Goal: Book appointment/travel/reservation

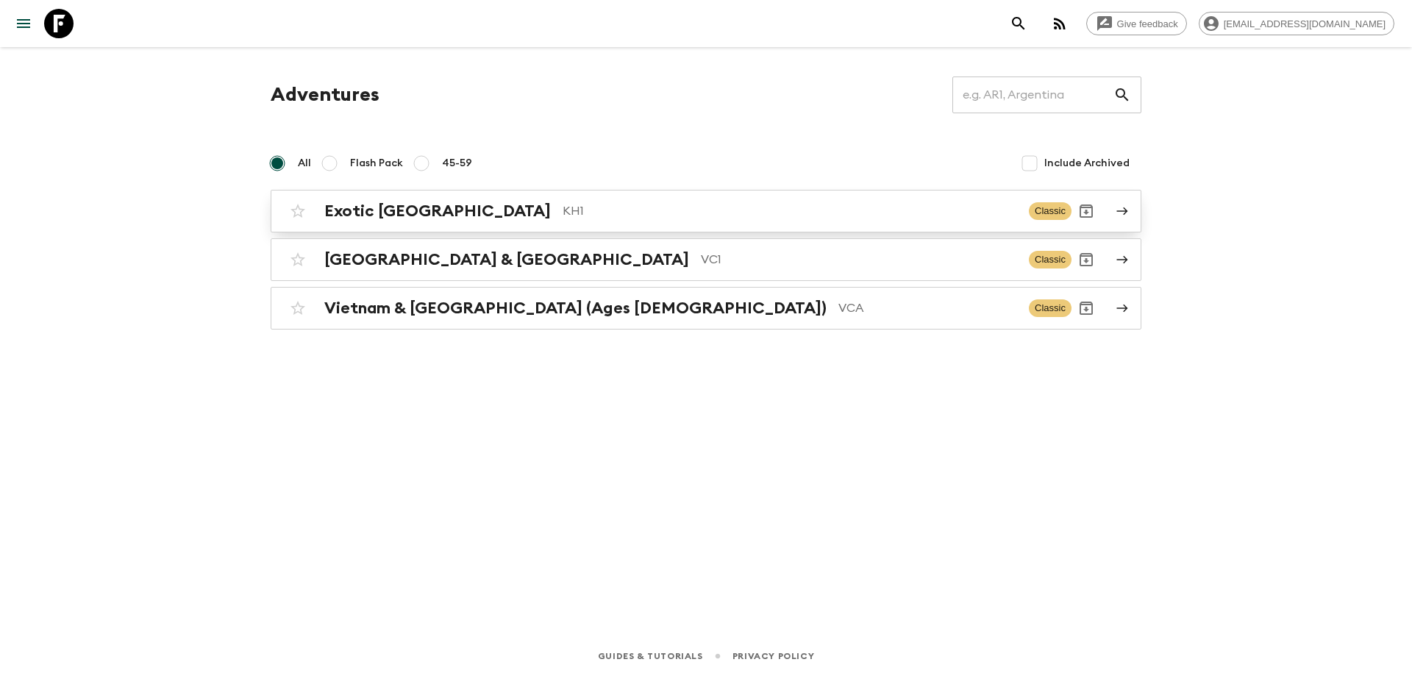
click at [582, 215] on p "KH1" at bounding box center [790, 211] width 455 height 18
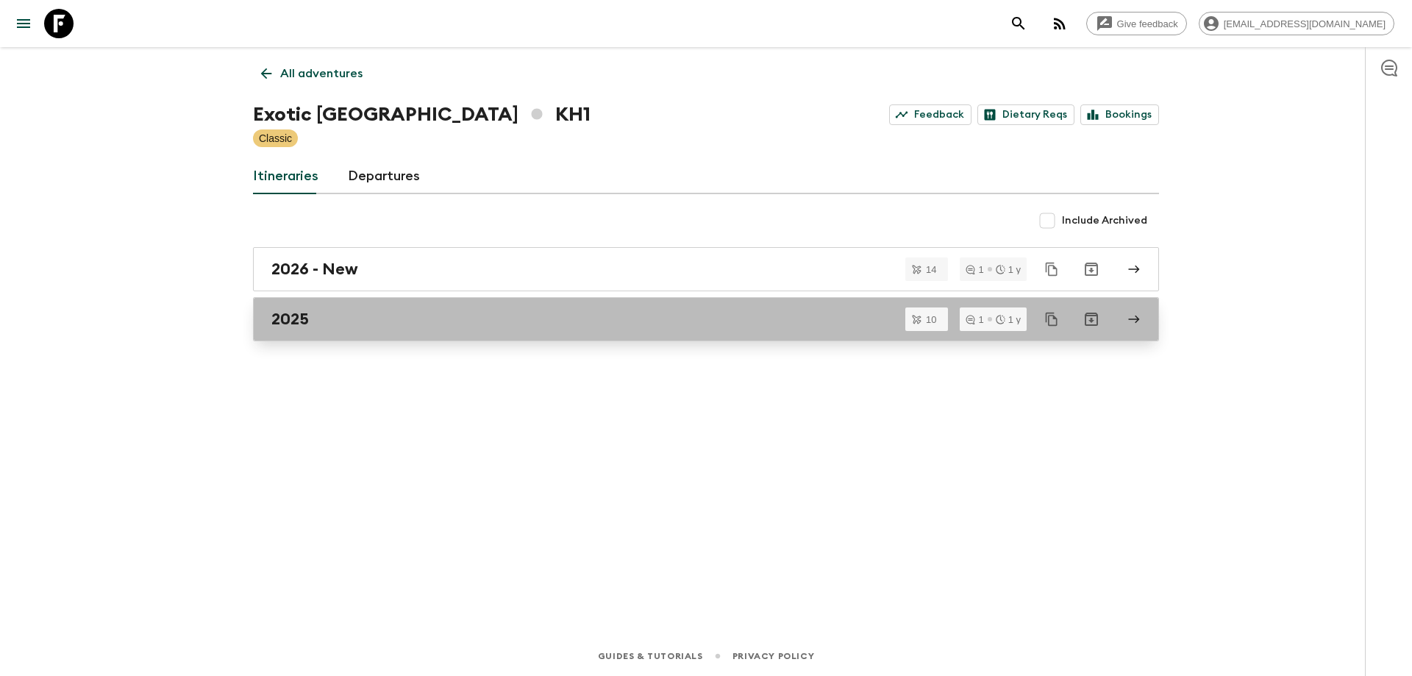
click at [346, 319] on div "2025" at bounding box center [691, 319] width 841 height 19
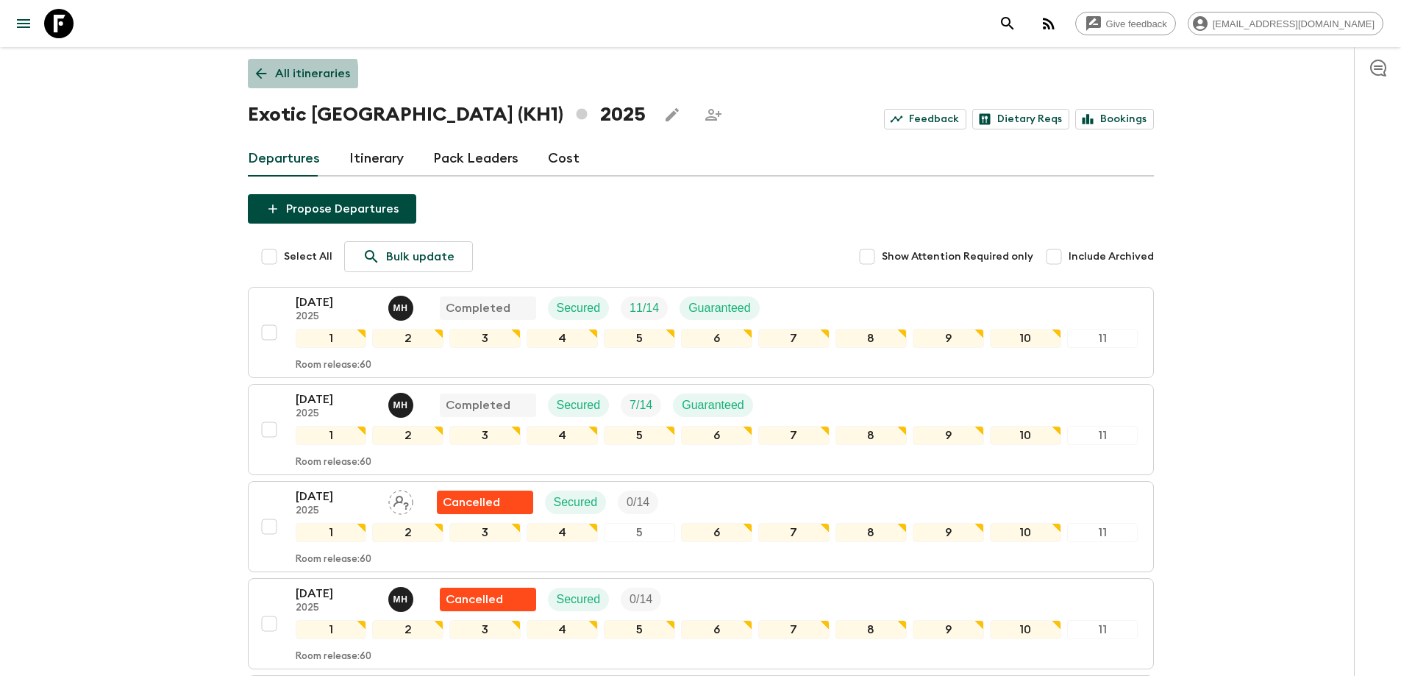
click at [254, 79] on icon at bounding box center [261, 73] width 16 height 16
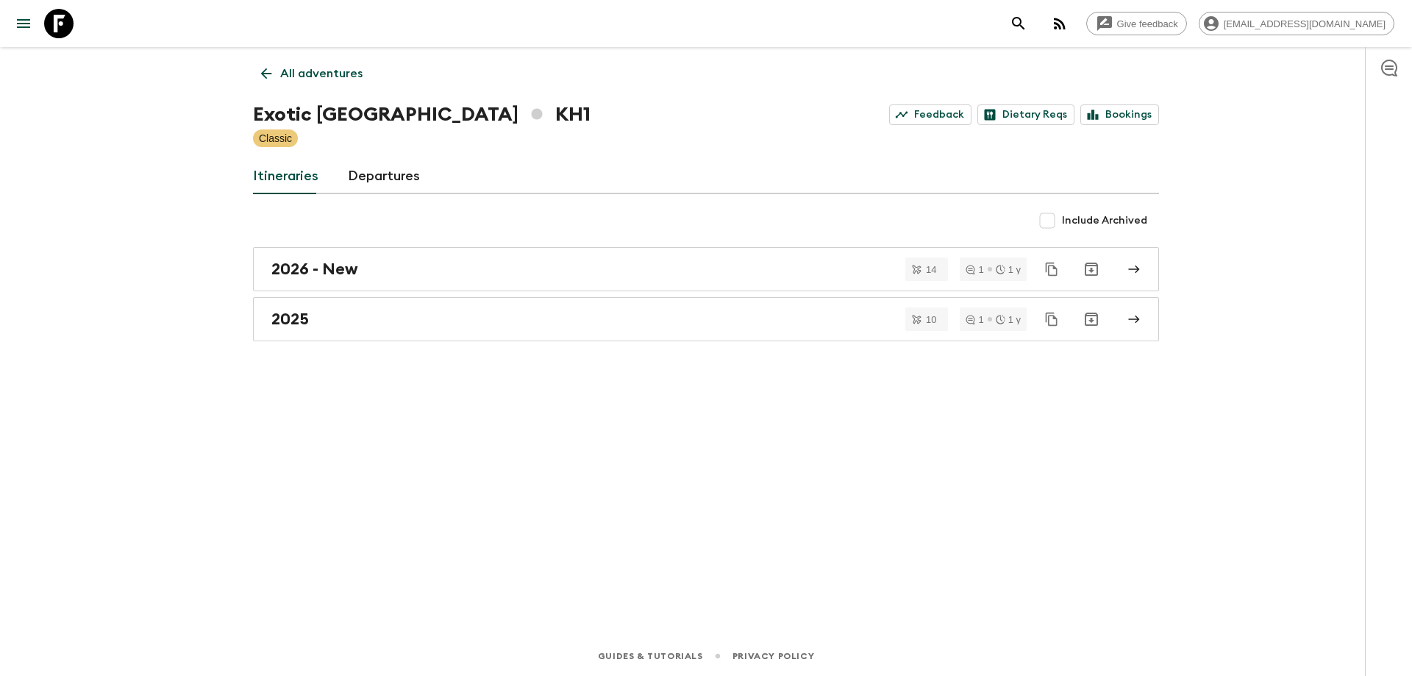
click at [260, 76] on icon at bounding box center [266, 73] width 16 height 16
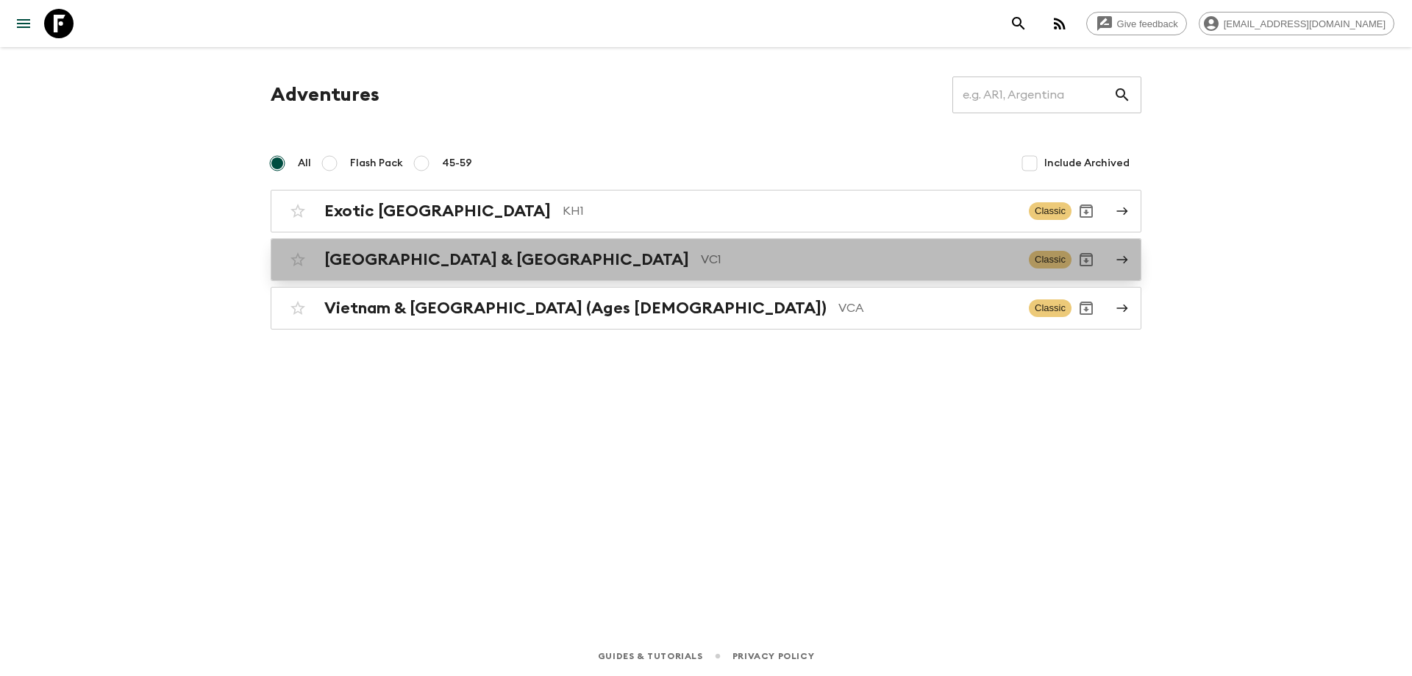
click at [391, 266] on h2 "[GEOGRAPHIC_DATA] & [GEOGRAPHIC_DATA]" at bounding box center [506, 259] width 365 height 19
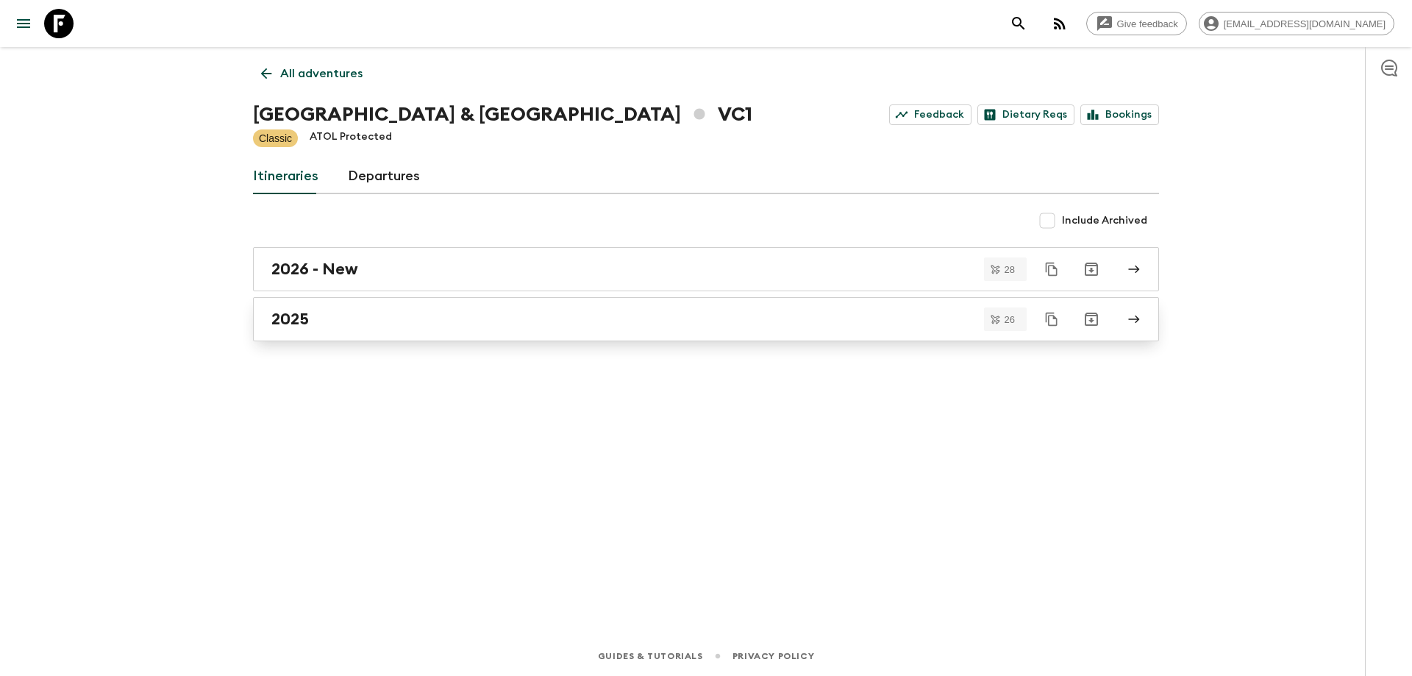
click at [367, 311] on div "2025" at bounding box center [691, 319] width 841 height 19
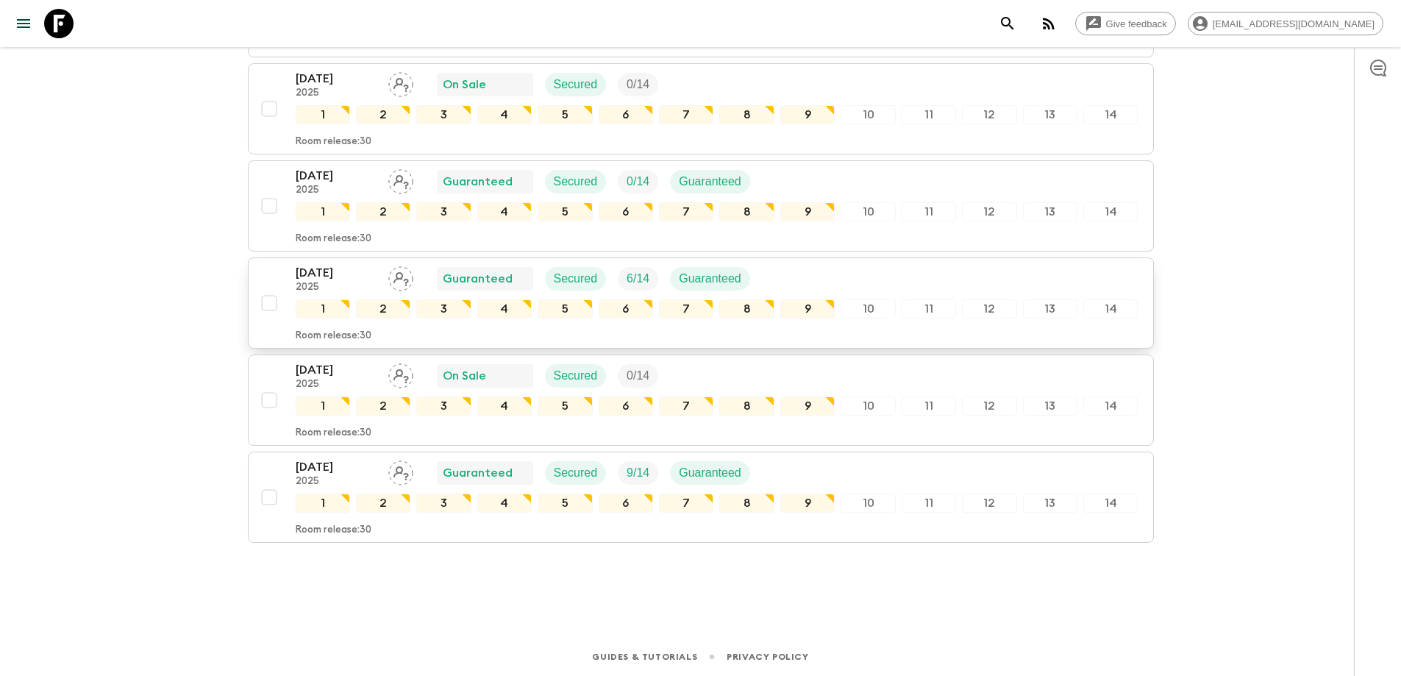
scroll to position [2263, 0]
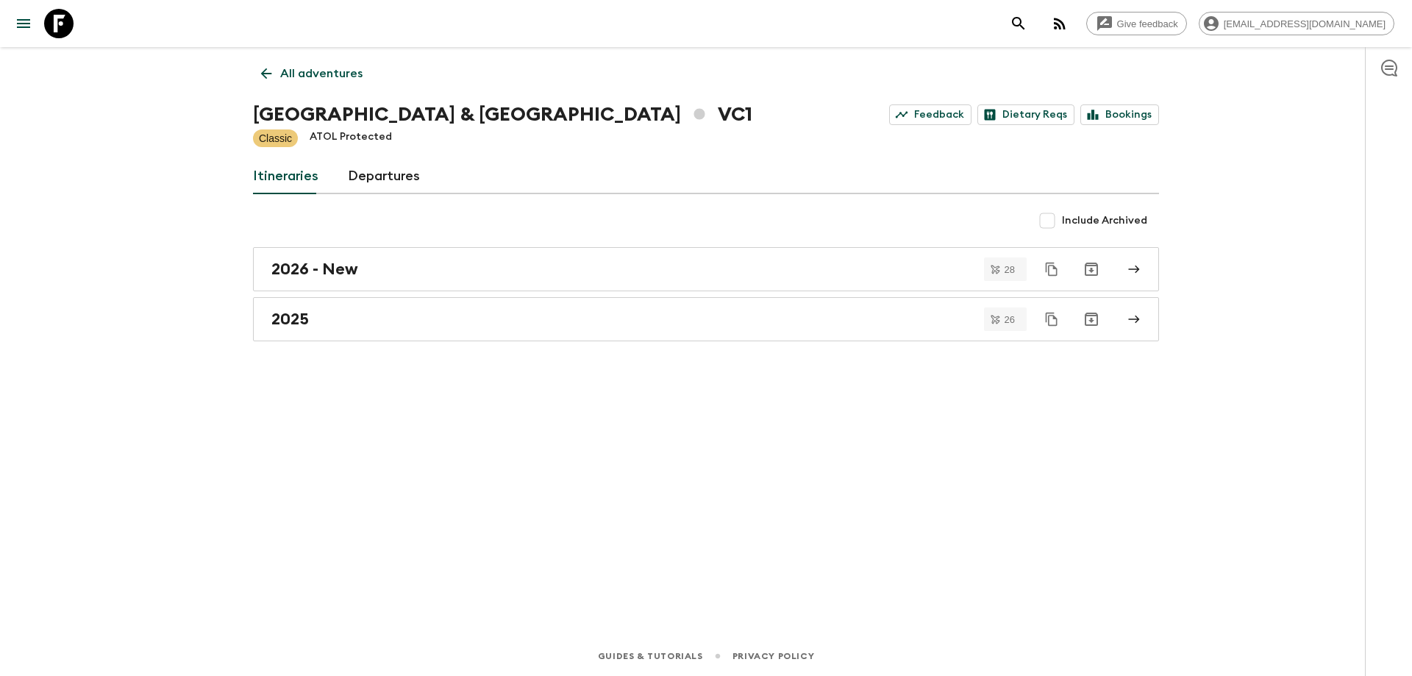
click at [268, 75] on icon at bounding box center [266, 73] width 16 height 16
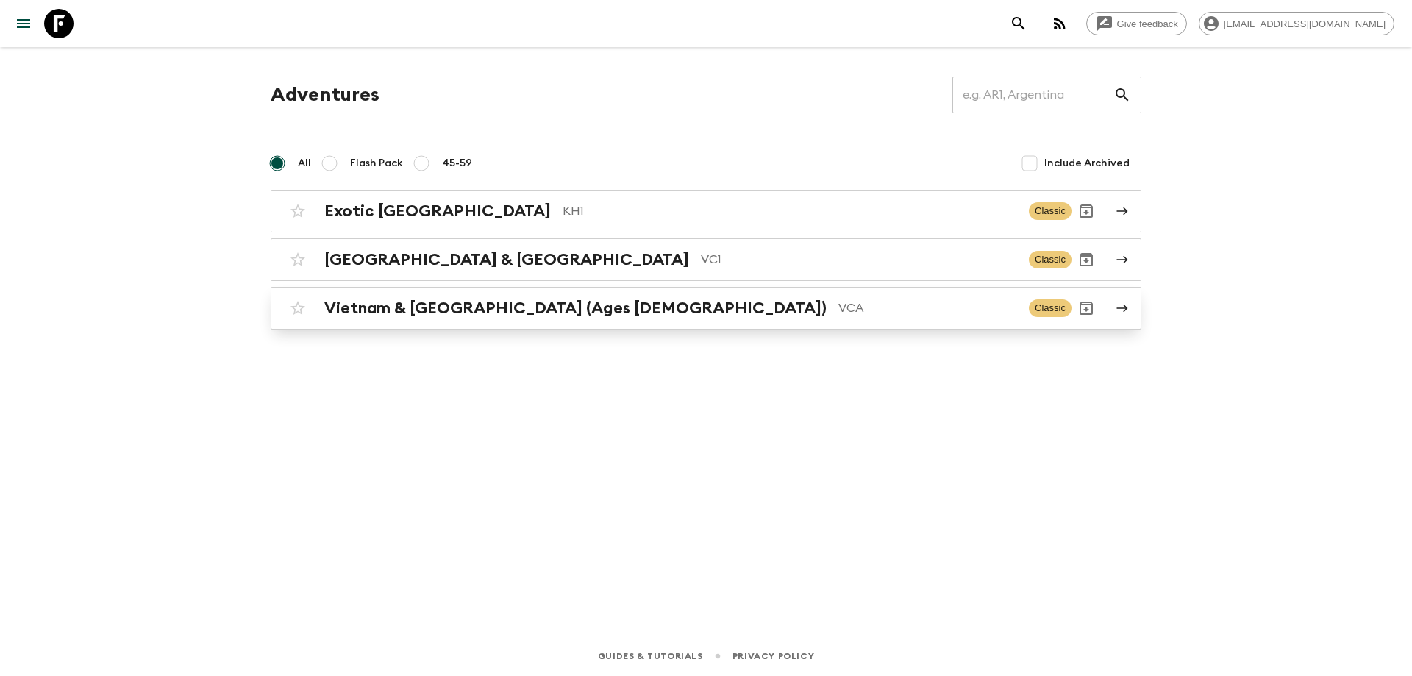
click at [466, 314] on h2 "Vietnam & [GEOGRAPHIC_DATA] (Ages [DEMOGRAPHIC_DATA])" at bounding box center [575, 308] width 502 height 19
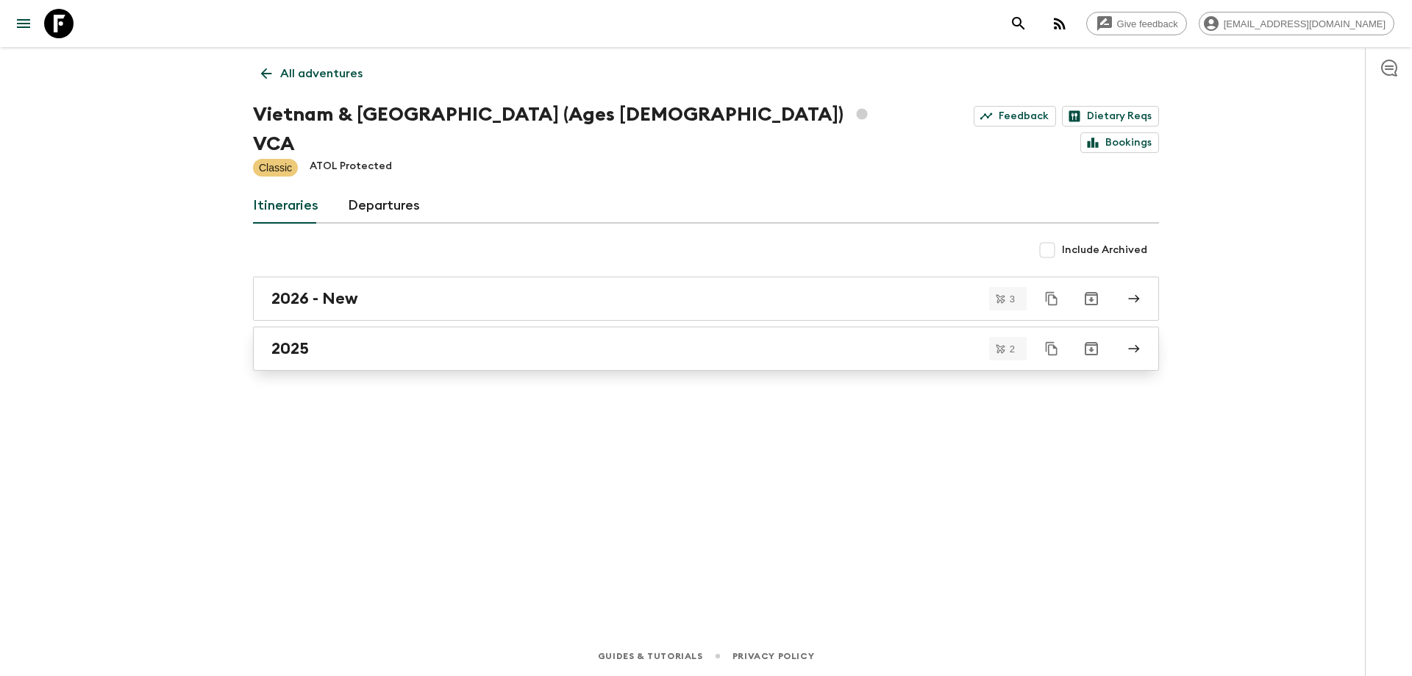
click at [441, 339] on div "2025" at bounding box center [691, 348] width 841 height 19
